Goal: Information Seeking & Learning: Compare options

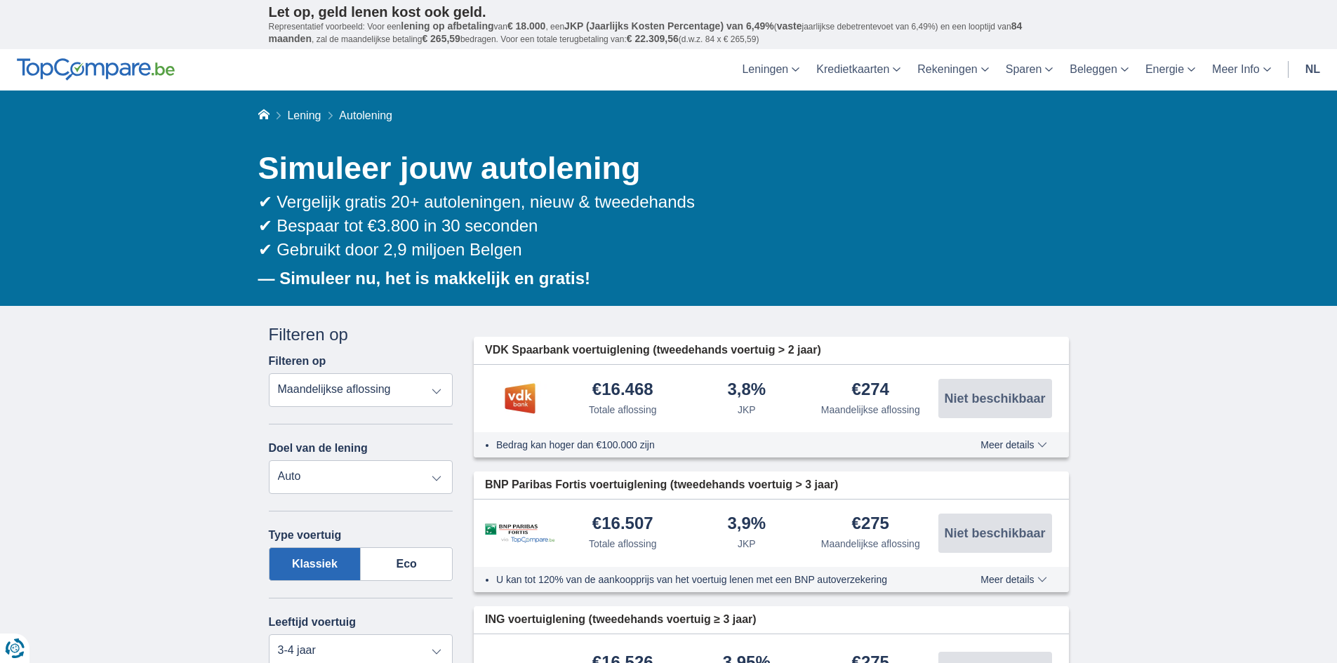
click at [344, 485] on select "Persoonlijke lening Auto Moto / fiets Mobilhome / caravan Renovatie Energie Sch…" at bounding box center [361, 477] width 185 height 34
click at [425, 557] on label "Eco" at bounding box center [407, 564] width 92 height 34
click at [0, 0] on input "Eco" at bounding box center [0, 0] width 0 height 0
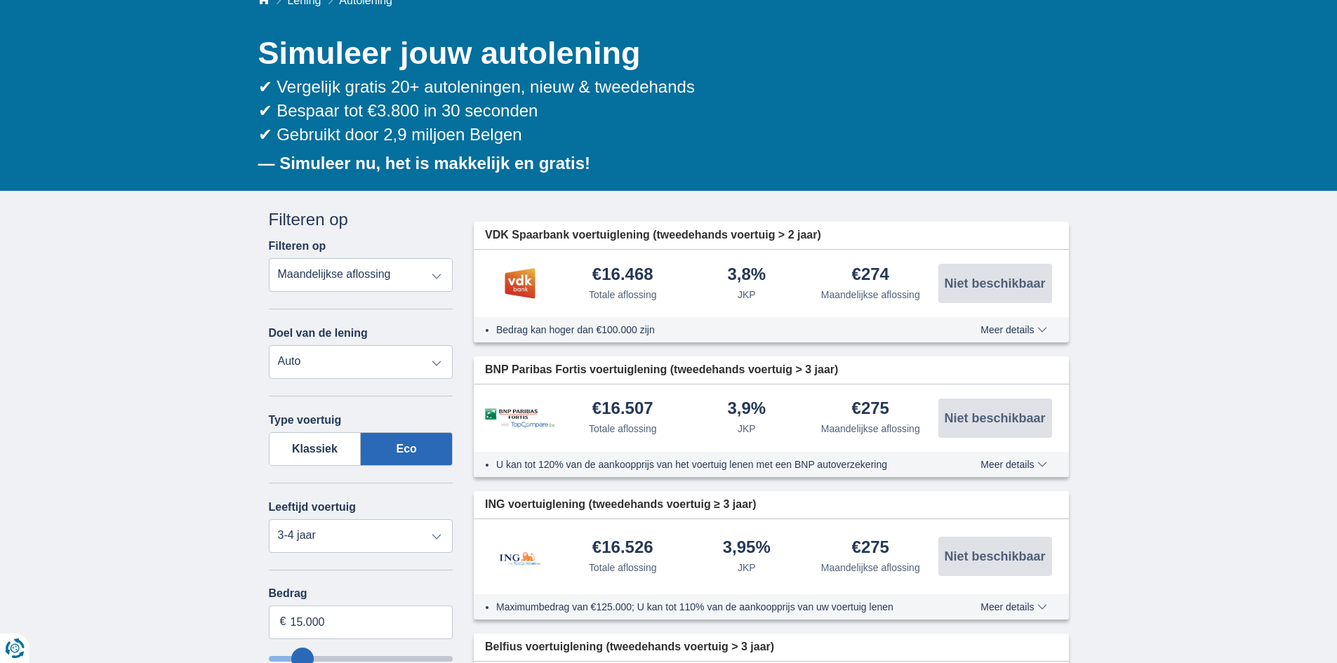
scroll to position [140, 0]
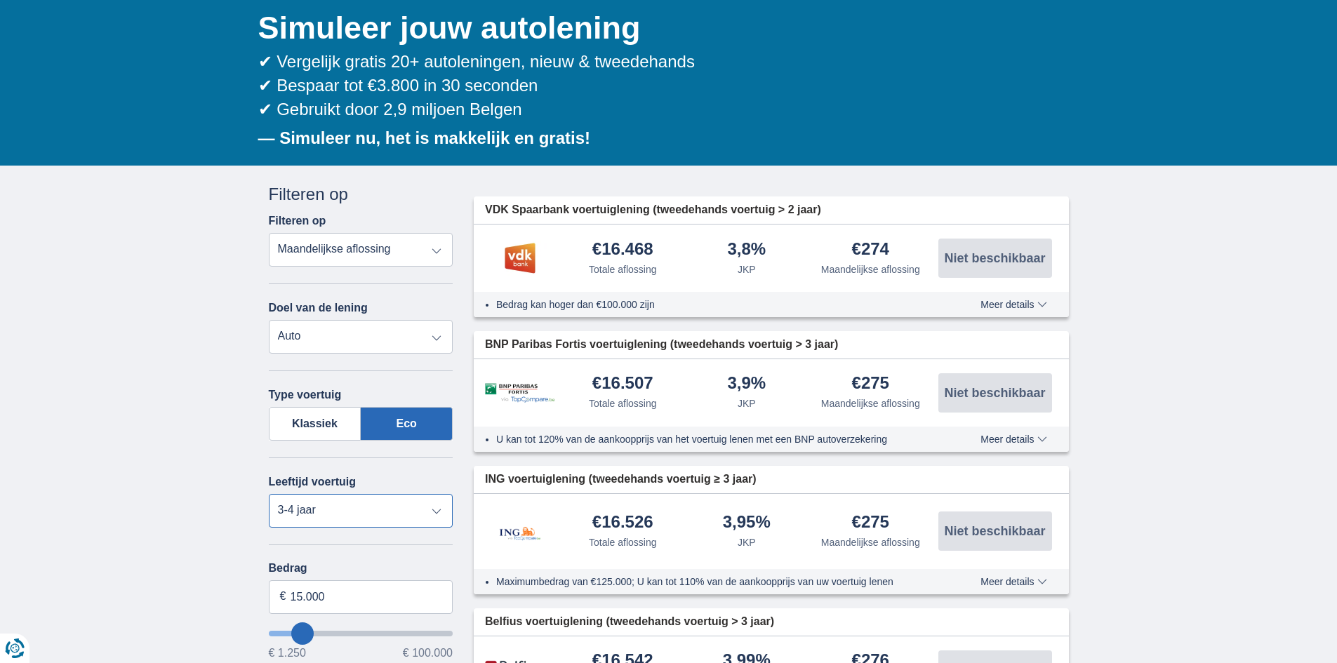
click at [341, 512] on select "Nieuw 0-1 jaar 1-2 jaar 2-3 jaar 3-4 jaar 4-5 jaar 5+ jaar" at bounding box center [361, 511] width 185 height 34
select select "new"
click at [269, 494] on select "Nieuw 0-1 jaar 1-2 jaar 2-3 jaar 3-4 jaar 4-5 jaar 5+ jaar" at bounding box center [361, 511] width 185 height 34
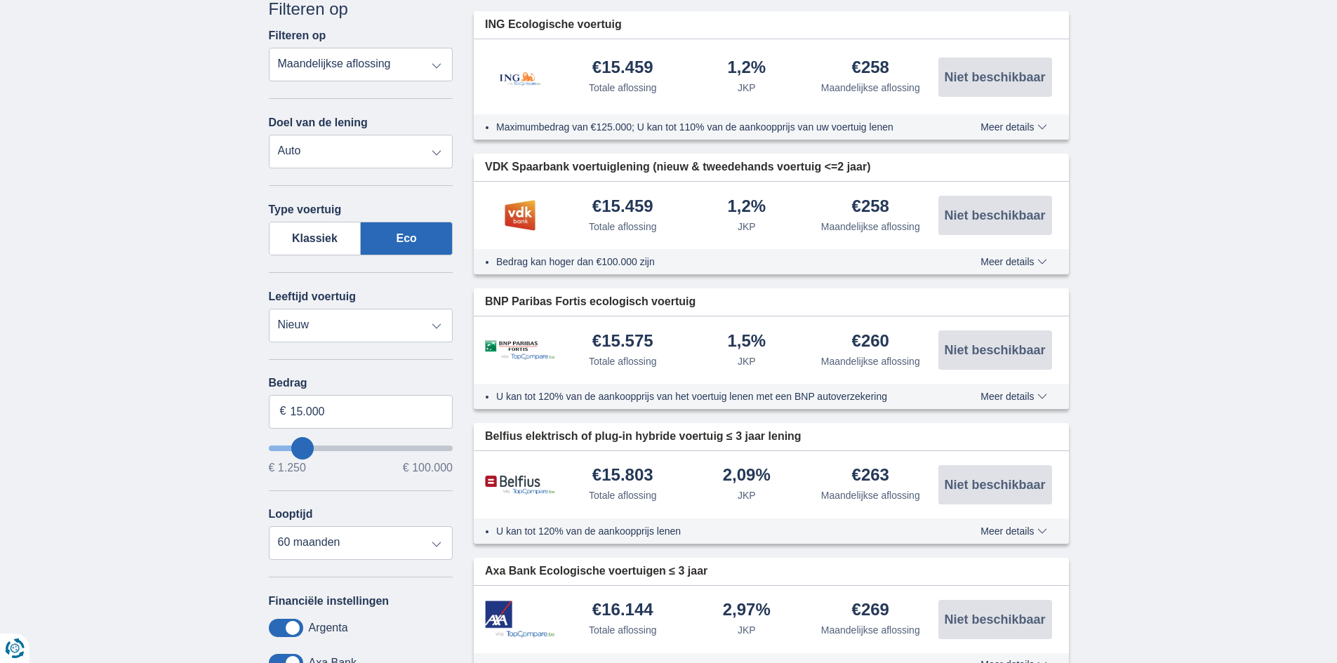
scroll to position [351, 0]
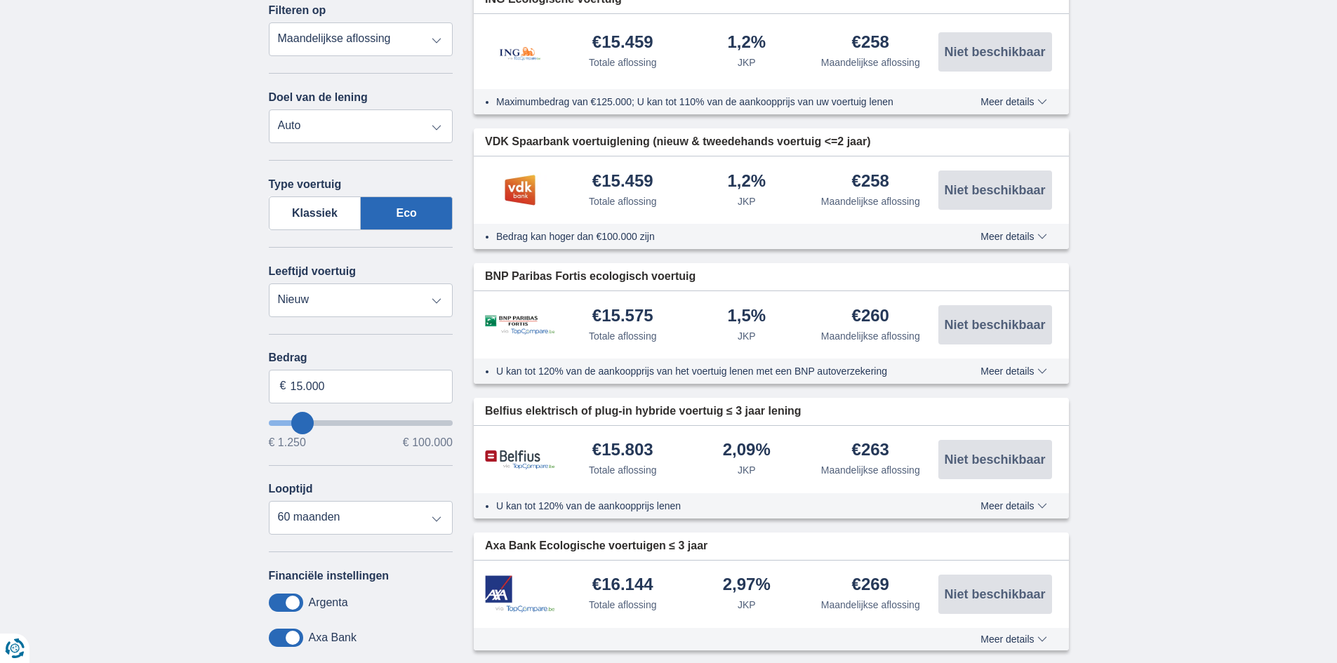
type input "19250"
type input "19.250"
select select "84"
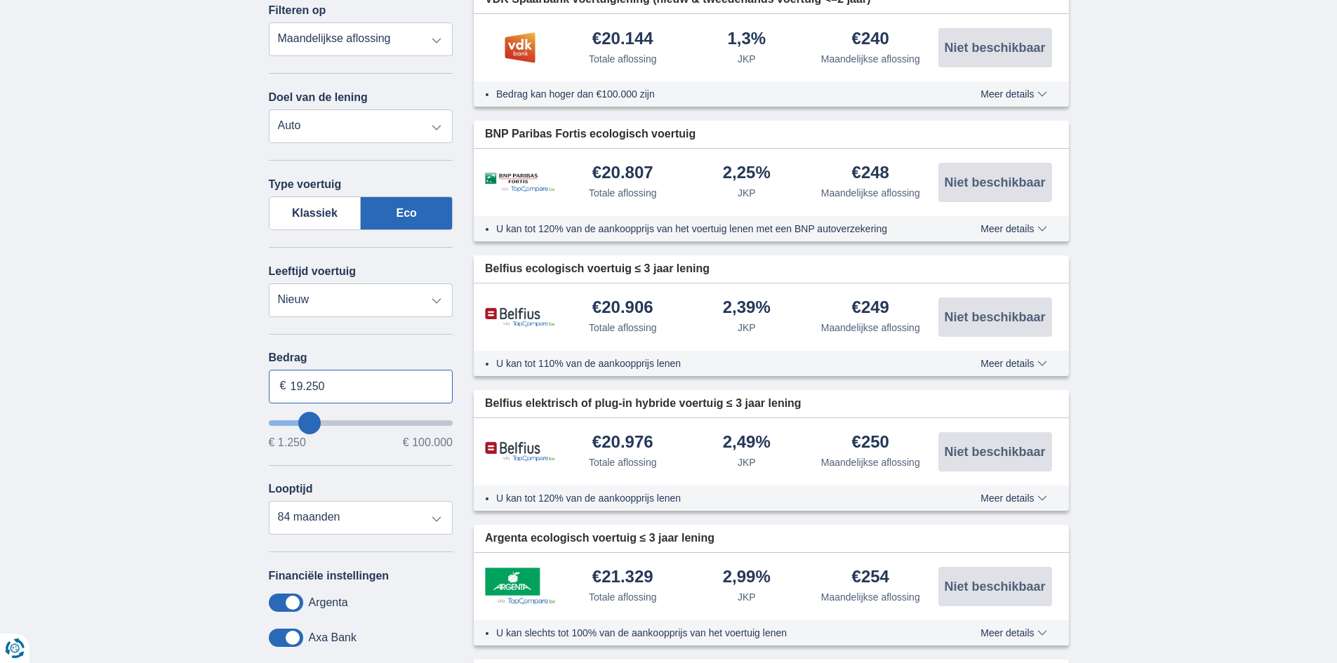
click at [331, 389] on input "19.250" at bounding box center [361, 387] width 185 height 34
drag, startPoint x: 331, startPoint y: 388, endPoint x: 270, endPoint y: 387, distance: 61.8
click at [270, 387] on input "19.250" at bounding box center [361, 387] width 185 height 34
type input "80.000"
type input "80250"
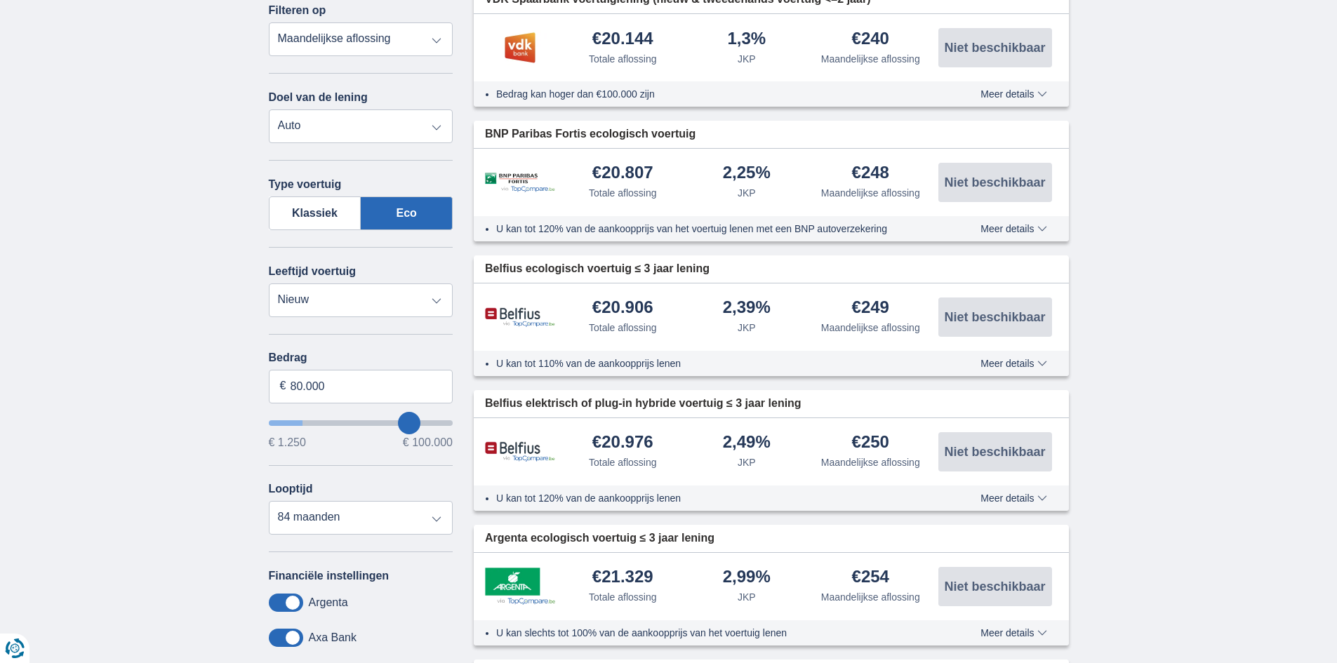
select select "120"
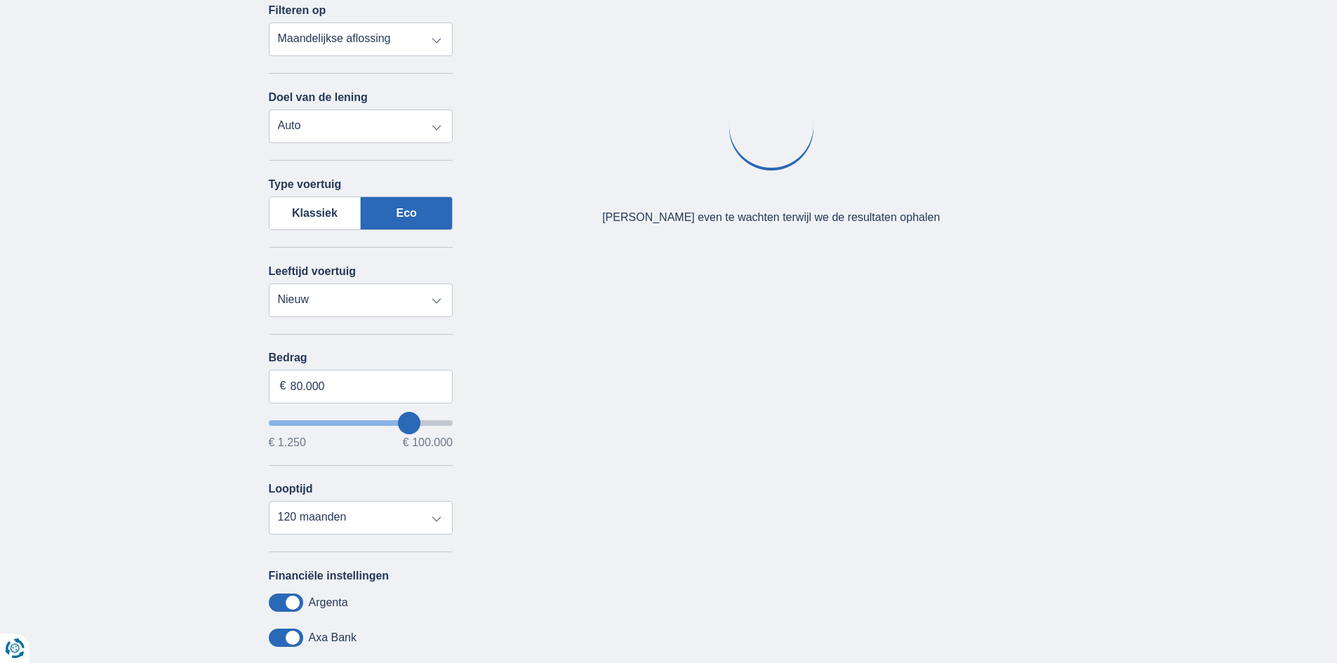
click at [176, 466] on div "× widget.non-eligible-application.title widget.non-eligible-application.text no…" at bounding box center [668, 401] width 1337 height 892
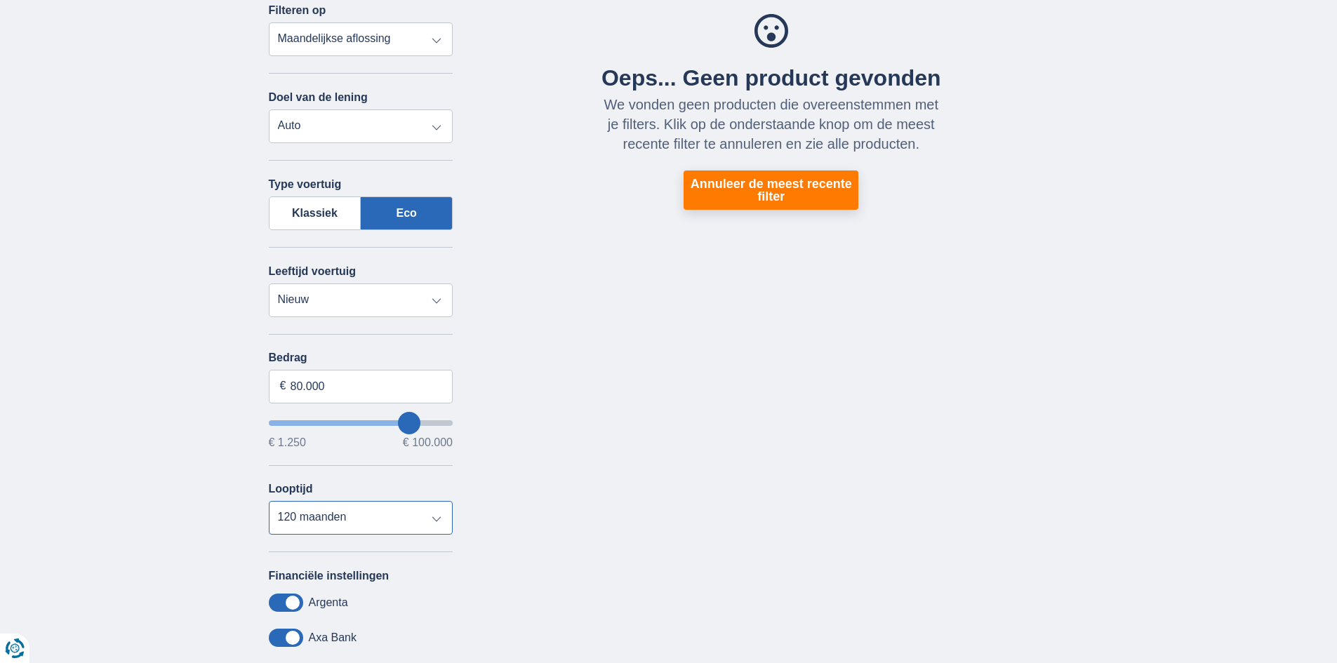
click at [325, 521] on select "12 maanden 18 maanden 24 maanden 30 maanden 36 maanden 42 maanden 48 maanden 60…" at bounding box center [361, 518] width 185 height 34
click at [269, 501] on select "12 maanden 18 maanden 24 maanden 30 maanden 36 maanden 42 maanden 48 maanden 60…" at bounding box center [361, 518] width 185 height 34
click at [113, 448] on div "× widget.non-eligible-application.title widget.non-eligible-application.text no…" at bounding box center [668, 401] width 1337 height 892
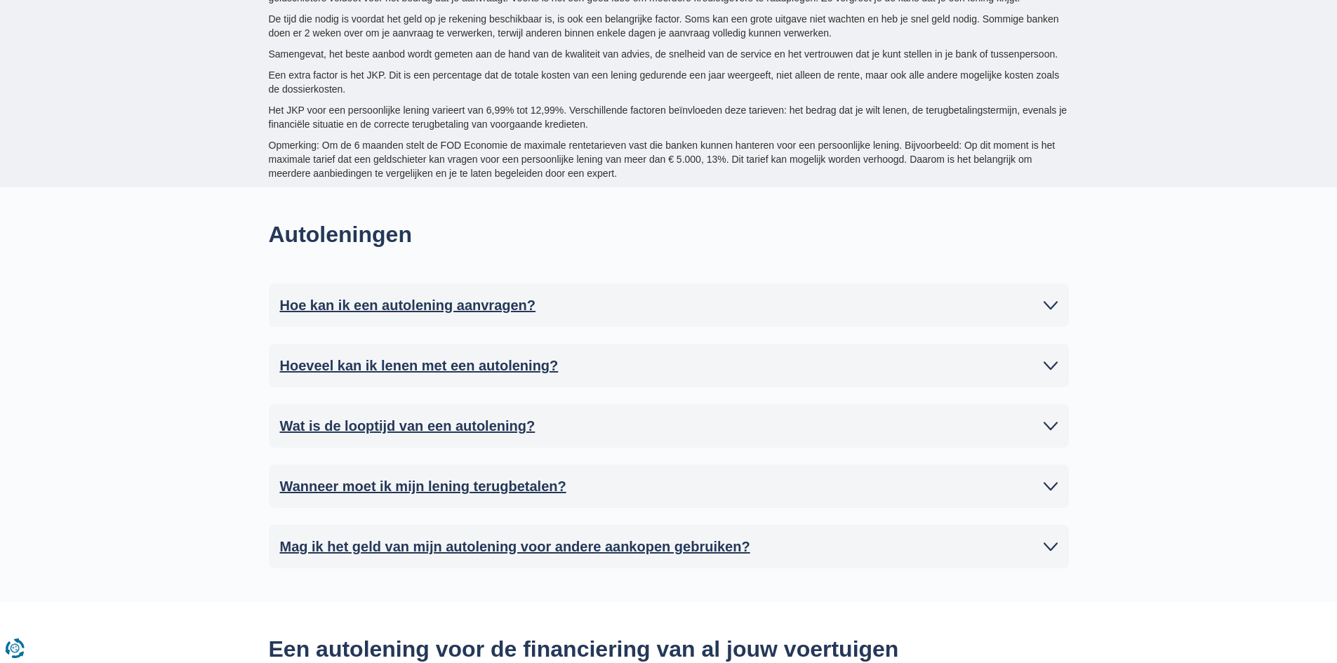
scroll to position [2246, 0]
